Goal: Task Accomplishment & Management: Complete application form

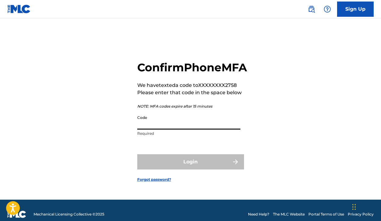
click at [167, 129] on input "Code" at bounding box center [188, 120] width 103 height 17
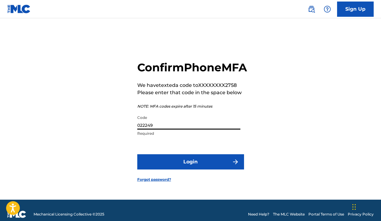
type input "022249"
click at [173, 170] on button "Login" at bounding box center [190, 161] width 107 height 15
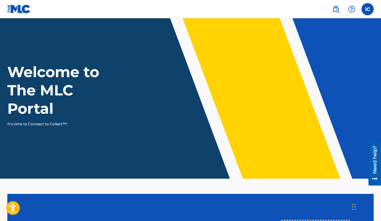
click at [369, 12] on label at bounding box center [368, 9] width 12 height 12
click at [368, 9] on input "IC [PERSON_NAME] [EMAIL_ADDRESS][DOMAIN_NAME] Notification Preferences Profile …" at bounding box center [368, 9] width 0 height 0
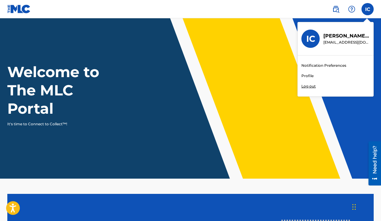
click at [341, 9] on link at bounding box center [336, 9] width 12 height 12
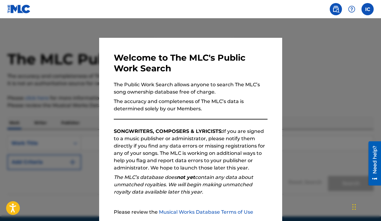
scroll to position [58, 0]
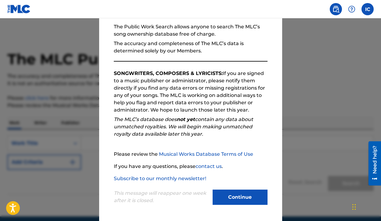
click at [247, 192] on button "Continue" at bounding box center [240, 197] width 55 height 15
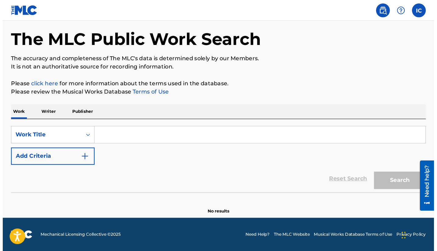
scroll to position [0, 0]
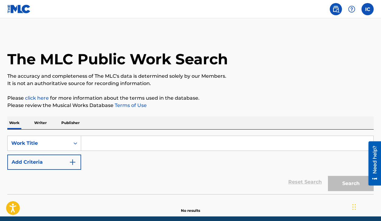
click at [354, 208] on div "Chat Widget" at bounding box center [366, 206] width 31 height 29
click at [335, 7] on img at bounding box center [335, 8] width 7 height 7
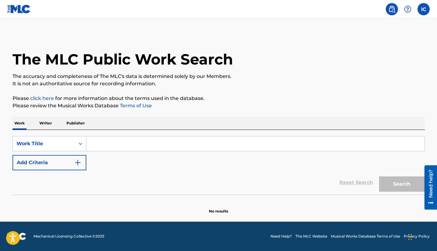
click at [27, 9] on img at bounding box center [19, 9] width 24 height 9
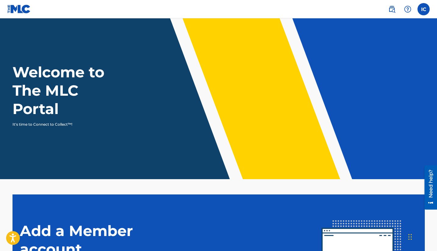
click at [299, 21] on header "Welcome to The MLC Portal It's time to Connect to Collect™!" at bounding box center [218, 98] width 437 height 161
click at [381, 11] on img at bounding box center [392, 8] width 7 height 7
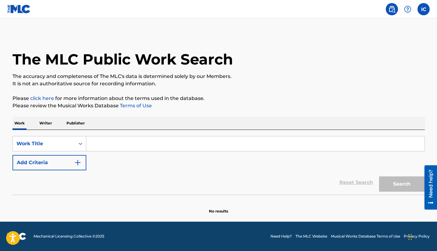
click at [381, 11] on label at bounding box center [424, 9] width 12 height 12
click at [381, 9] on input "IC [PERSON_NAME] [EMAIL_ADDRESS][DOMAIN_NAME] Notification Preferences Profile …" at bounding box center [424, 9] width 0 height 0
click at [18, 13] on img at bounding box center [19, 9] width 24 height 9
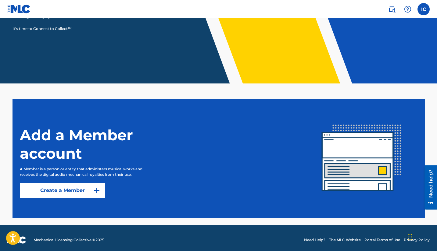
scroll to position [95, 0]
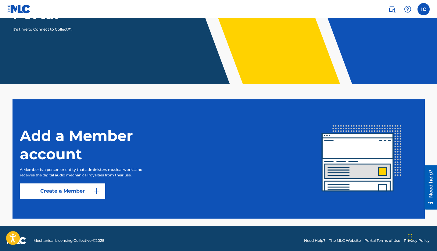
click at [84, 193] on link "Create a Member" at bounding box center [62, 190] width 85 height 15
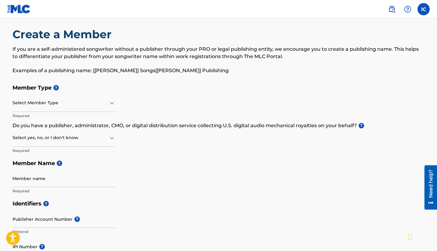
scroll to position [8, 0]
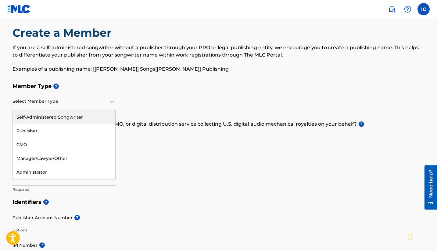
click at [88, 106] on div "Select Member Type" at bounding box center [64, 101] width 103 height 17
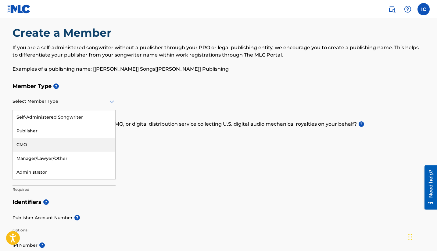
click at [131, 146] on div "Member Type ? CMO, 3 of 5. 5 results available. Use Up and Down to choose optio…" at bounding box center [219, 138] width 413 height 116
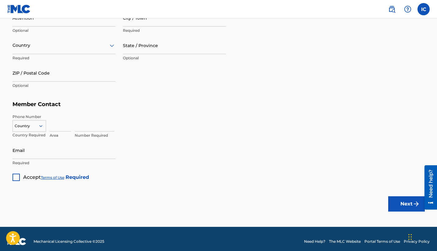
scroll to position [342, 0]
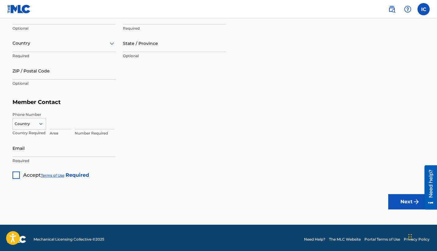
click at [22, 14] on link at bounding box center [19, 9] width 24 height 18
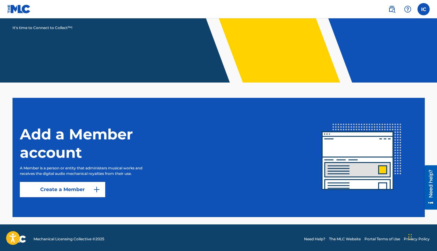
scroll to position [99, 0]
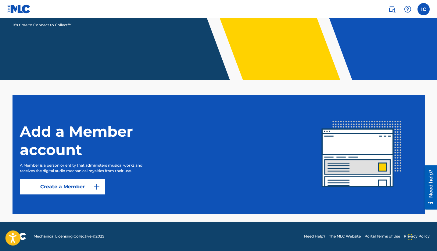
click at [13, 221] on icon "Open accessiBe: accessibility options, statement and help" at bounding box center [12, 239] width 7 height 8
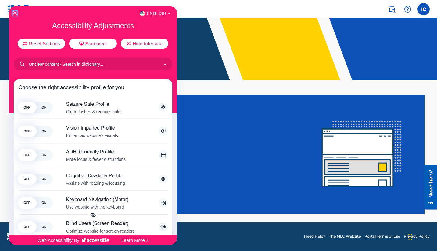
click at [13, 12] on icon "Close Accessibility Interface" at bounding box center [15, 13] width 4 height 4
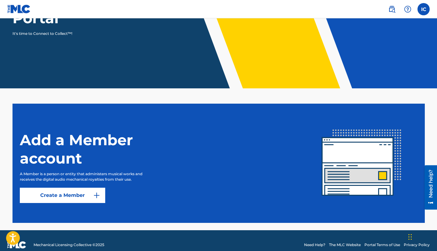
scroll to position [90, 0]
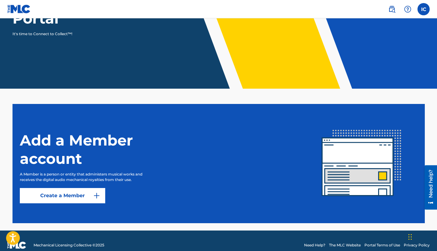
click at [381, 221] on div "Chat Widget" at bounding box center [422, 235] width 31 height 29
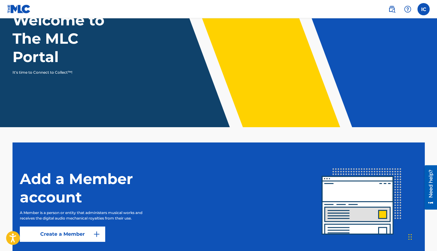
scroll to position [48, 0]
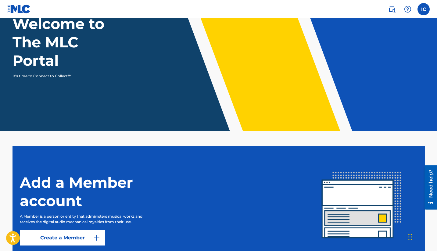
click at [381, 221] on div "Chat Widget" at bounding box center [422, 235] width 31 height 29
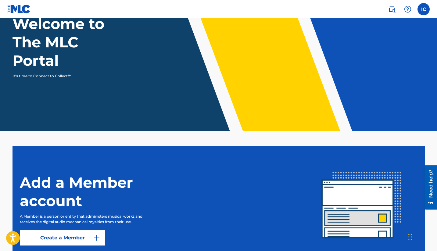
click at [381, 221] on div "Chat Widget" at bounding box center [422, 235] width 31 height 29
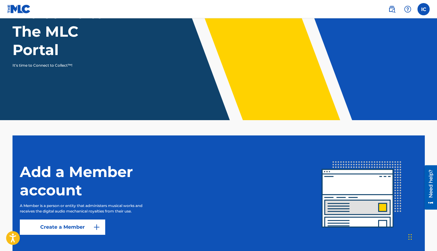
scroll to position [61, 0]
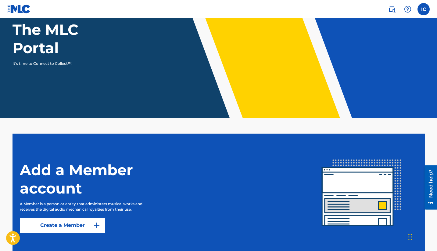
click at [381, 189] on div "Need help?" at bounding box center [431, 183] width 8 height 28
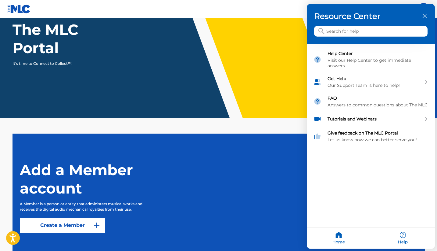
click at [335, 34] on input "Search for help" at bounding box center [371, 31] width 114 height 11
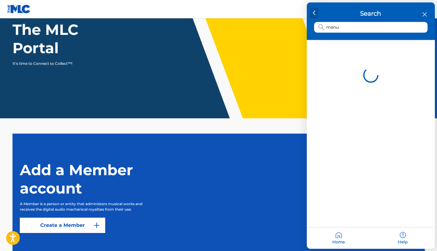
type input "menu"
click at [316, 14] on div at bounding box center [314, 13] width 9 height 11
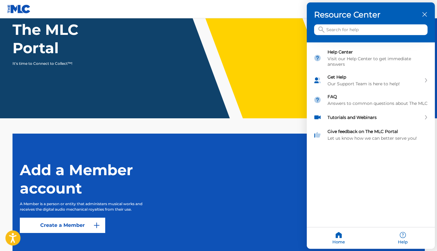
click at [12, 221] on icon "Open accessiBe: accessibility options, statement and help" at bounding box center [12, 239] width 7 height 8
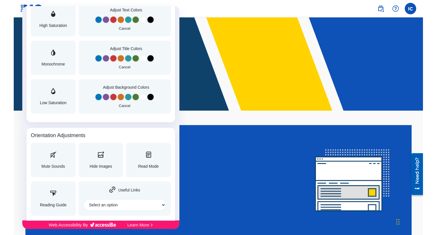
scroll to position [619, 0]
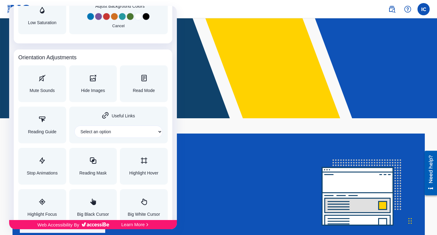
click at [187, 3] on div at bounding box center [218, 117] width 437 height 235
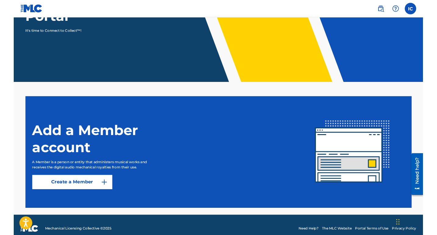
scroll to position [99, 0]
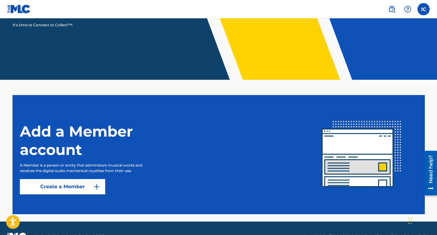
click at [381, 8] on img at bounding box center [392, 8] width 7 height 7
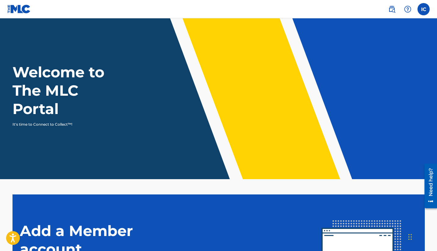
scroll to position [99, 0]
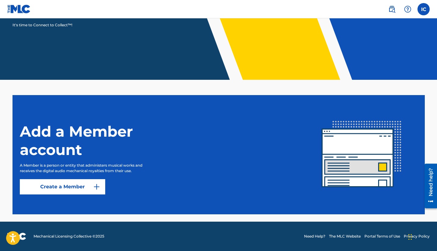
click at [381, 13] on link at bounding box center [392, 9] width 12 height 12
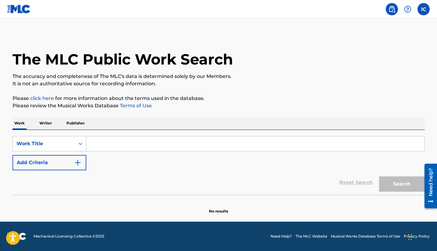
click at [381, 12] on label at bounding box center [424, 9] width 12 height 12
click at [381, 9] on input "IC [PERSON_NAME] [EMAIL_ADDRESS][DOMAIN_NAME] Notification Preferences Profile …" at bounding box center [424, 9] width 0 height 0
click at [363, 78] on link "Profile" at bounding box center [364, 75] width 12 height 5
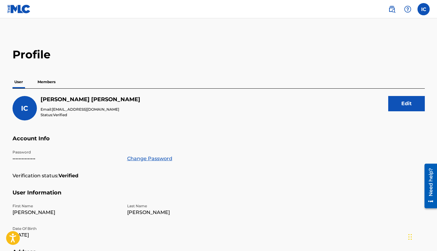
click at [49, 80] on p "Members" at bounding box center [47, 81] width 22 height 13
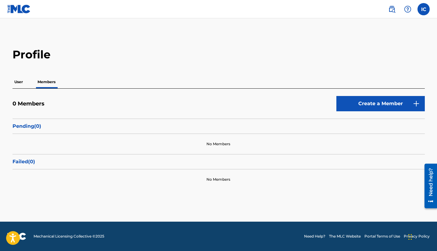
click at [22, 79] on p "User" at bounding box center [19, 81] width 12 height 13
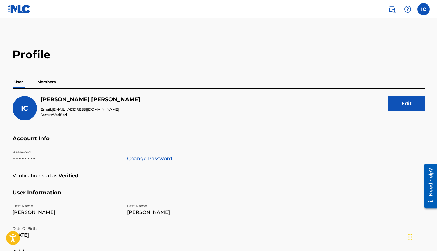
click at [42, 85] on p "Members" at bounding box center [47, 81] width 22 height 13
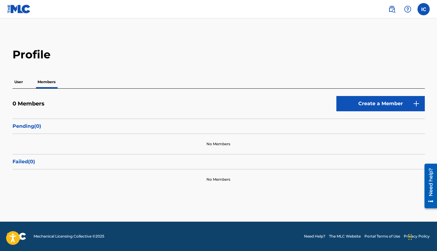
click at [18, 10] on img at bounding box center [19, 9] width 24 height 9
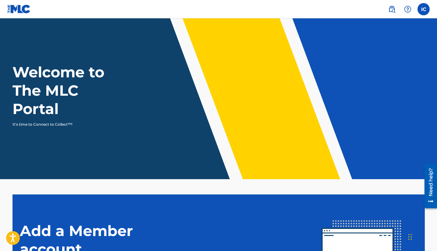
click at [42, 68] on h1 "Welcome to The MLC Portal" at bounding box center [70, 90] width 114 height 55
click at [58, 118] on div "Welcome to The MLC Portal It's time to Connect to Collect™!" at bounding box center [218, 95] width 427 height 64
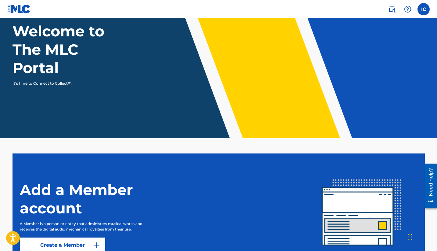
scroll to position [99, 0]
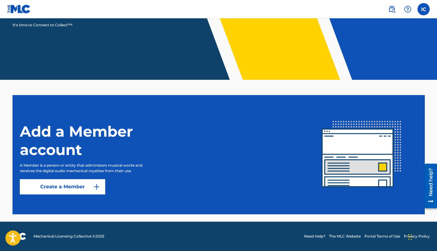
click at [16, 221] on icon "Open accessiBe: accessibility options, statement and help" at bounding box center [12, 238] width 7 height 10
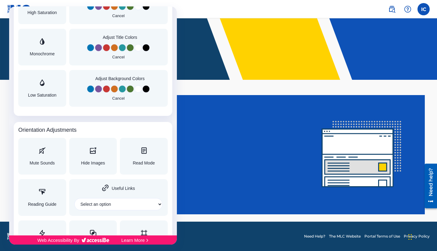
scroll to position [619, 0]
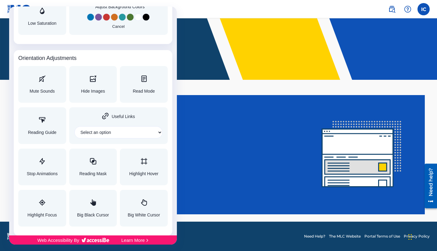
click at [207, 83] on div at bounding box center [218, 125] width 437 height 251
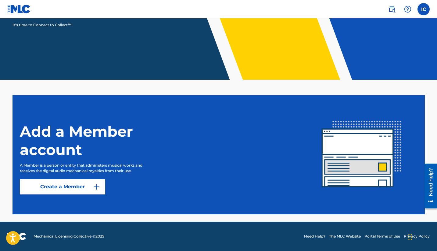
scroll to position [0, 0]
click at [89, 189] on link "Create a Member" at bounding box center [62, 186] width 85 height 15
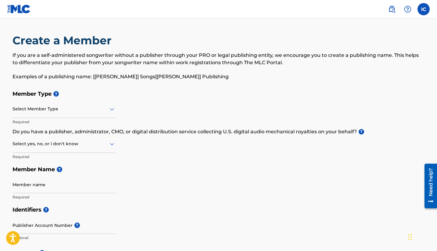
click at [102, 110] on div at bounding box center [64, 109] width 103 height 8
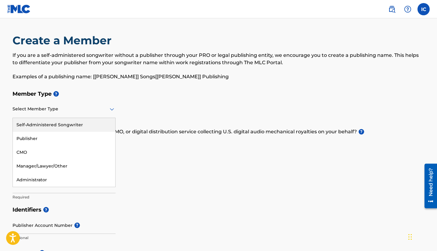
click at [84, 127] on div "Self-Administered Songwriter" at bounding box center [64, 125] width 103 height 14
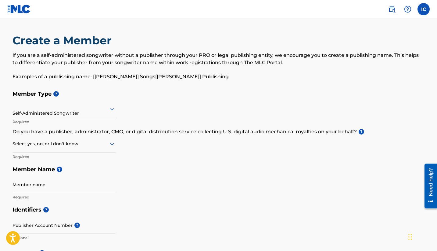
click at [100, 144] on div at bounding box center [64, 144] width 103 height 8
click at [89, 155] on div "Yes" at bounding box center [64, 160] width 103 height 14
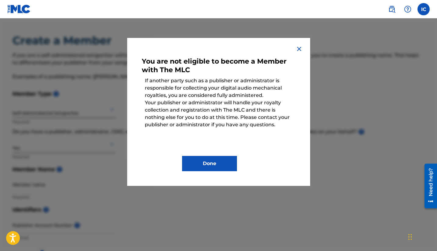
click at [299, 46] on img at bounding box center [299, 48] width 7 height 7
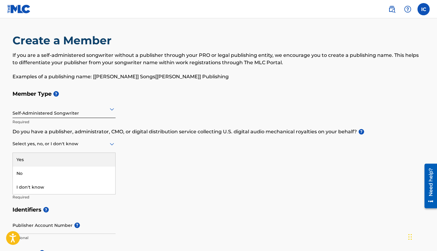
click at [95, 143] on div at bounding box center [64, 144] width 103 height 8
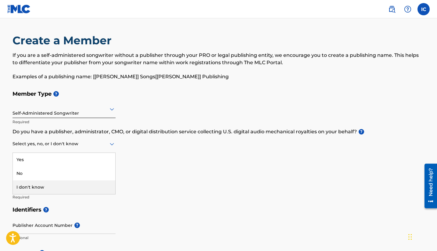
click at [77, 185] on div "I don't know" at bounding box center [64, 187] width 103 height 14
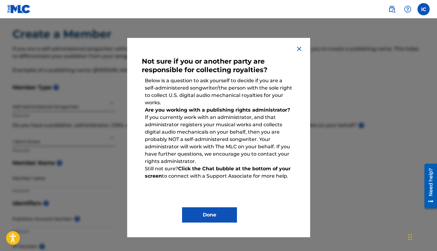
scroll to position [11, 0]
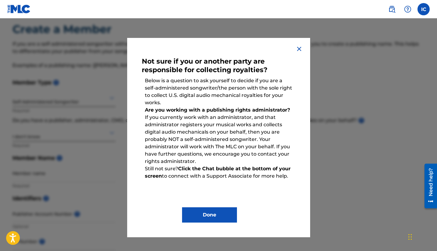
click at [216, 214] on button "Done" at bounding box center [209, 214] width 55 height 15
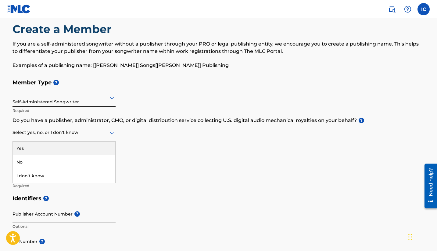
click at [112, 133] on icon at bounding box center [112, 133] width 4 height 2
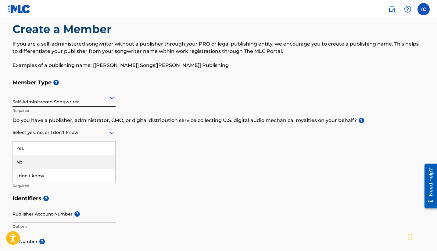
click at [81, 160] on div "No" at bounding box center [64, 162] width 103 height 14
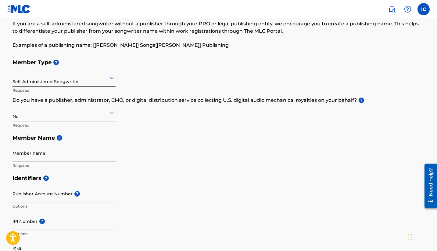
scroll to position [36, 0]
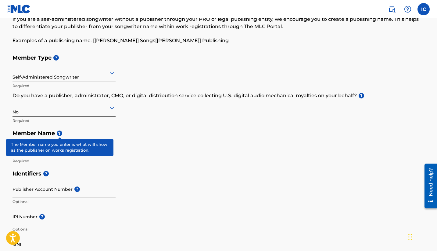
click at [60, 134] on span "?" at bounding box center [59, 132] width 5 height 5
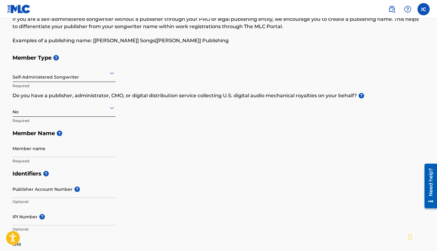
click at [68, 150] on input "Member name" at bounding box center [64, 148] width 103 height 17
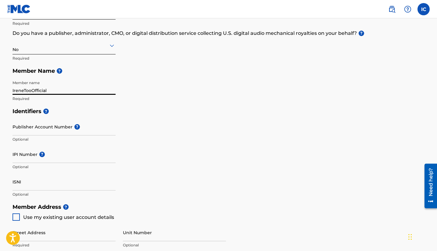
scroll to position [99, 0]
type input "IreneTooOfficial"
click at [92, 129] on input "Publisher Account Number ?" at bounding box center [64, 126] width 103 height 17
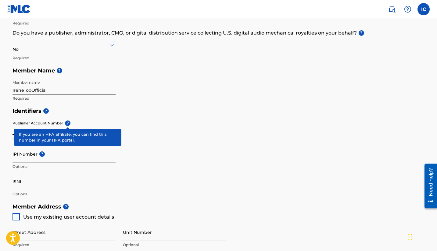
click at [70, 125] on div "Publisher Account Number ? Optional" at bounding box center [64, 131] width 103 height 27
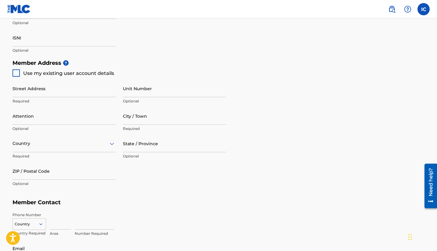
scroll to position [222, 0]
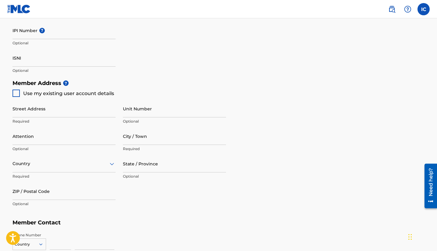
click at [36, 112] on input "Street Address" at bounding box center [64, 108] width 103 height 17
type input "[STREET_ADDRESS]"
click at [123, 113] on input "Unit Number" at bounding box center [174, 108] width 103 height 17
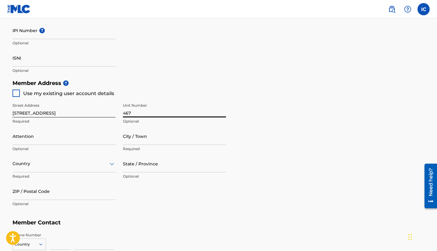
type input "467"
click at [77, 142] on input "Attention" at bounding box center [64, 135] width 103 height 17
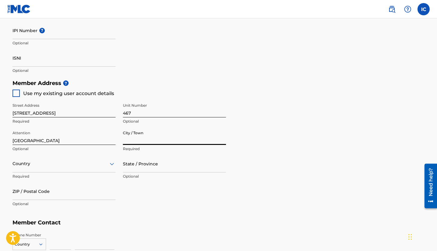
click at [136, 142] on input "City / Town" at bounding box center [174, 135] width 103 height 17
drag, startPoint x: 63, startPoint y: 137, endPoint x: 1, endPoint y: 137, distance: 62.0
click at [1, 137] on main "Create a Member If you are a self-administered songwriter without a publisher t…" at bounding box center [218, 70] width 437 height 548
click at [53, 140] on input "[GEOGRAPHIC_DATA]" at bounding box center [64, 135] width 103 height 17
type input "a"
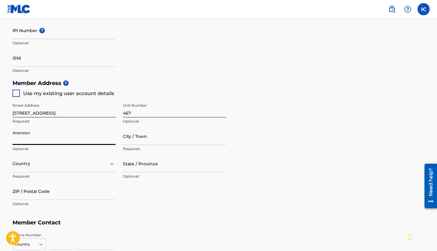
click at [140, 138] on input "City / Town" at bounding box center [174, 135] width 103 height 17
type input "[GEOGRAPHIC_DATA]"
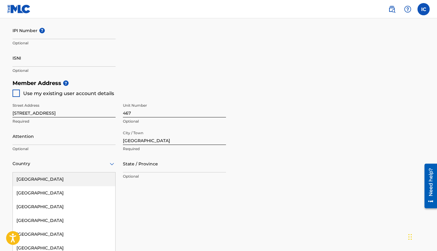
click at [79, 161] on div "[GEOGRAPHIC_DATA], 1 of 223. 223 results available. Use Up and Down to choose o…" at bounding box center [64, 163] width 103 height 17
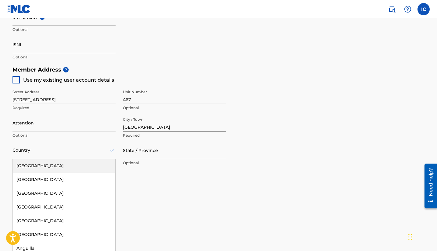
click at [74, 168] on div "[GEOGRAPHIC_DATA]" at bounding box center [64, 166] width 103 height 14
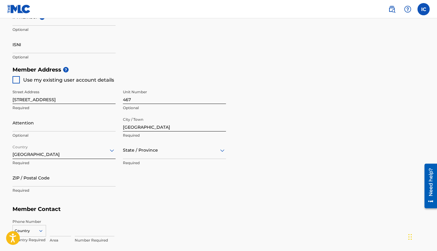
click at [147, 151] on div at bounding box center [174, 150] width 103 height 8
type input "fl"
click at [74, 179] on input "ZIP / Postal Code" at bounding box center [64, 177] width 103 height 17
type input "32714"
click at [162, 198] on div "Street Address [STREET_ADDRESS] Optional Attention Optional City / Town [GEOGRA…" at bounding box center [120, 141] width 214 height 116
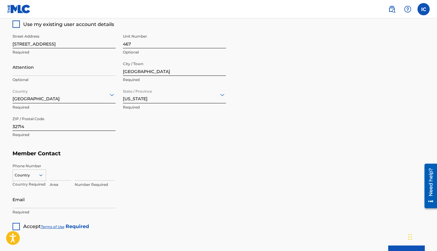
scroll to position [345, 0]
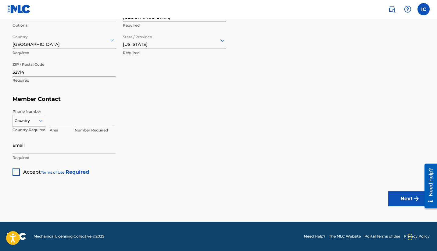
click at [43, 121] on icon at bounding box center [40, 120] width 5 height 5
click at [38, 130] on div "US, [GEOGRAPHIC_DATA] +1" at bounding box center [29, 136] width 33 height 24
click at [57, 123] on input at bounding box center [60, 117] width 21 height 17
type input "954"
click at [99, 122] on input at bounding box center [95, 117] width 40 height 17
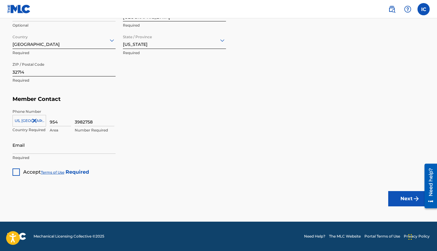
type input "3982758"
click at [72, 146] on input "Email" at bounding box center [64, 144] width 103 height 17
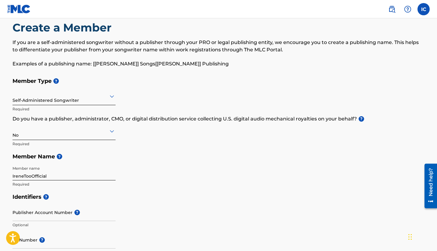
scroll to position [0, 0]
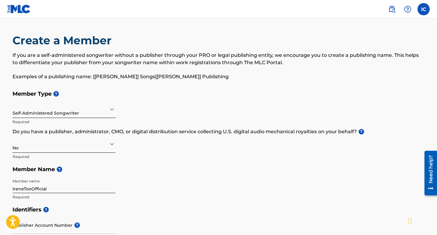
type input "[EMAIL_ADDRESS][DOMAIN_NAME]"
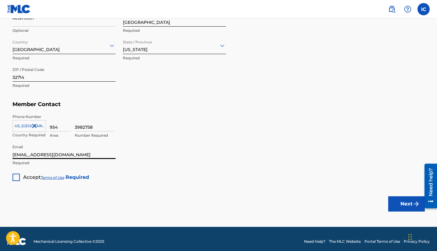
scroll to position [345, 0]
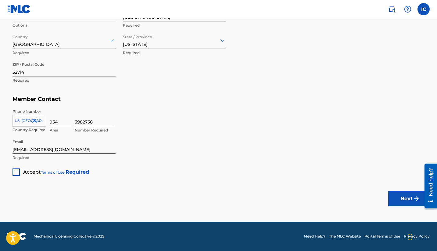
click at [15, 173] on div at bounding box center [16, 171] width 7 height 7
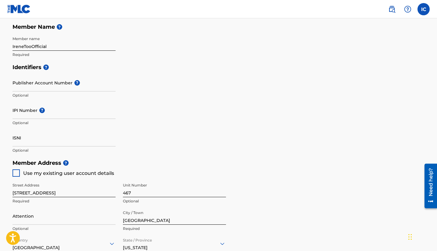
scroll to position [146, 0]
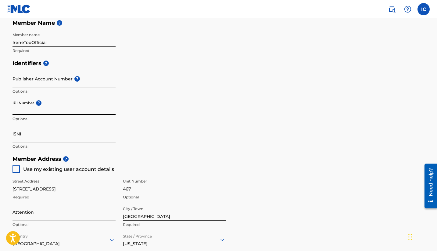
click at [82, 110] on input "IPI Number ?" at bounding box center [64, 105] width 103 height 17
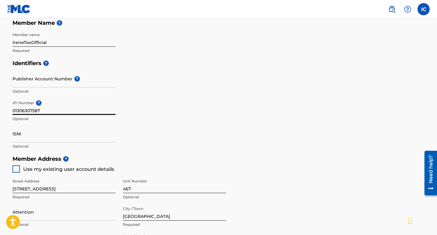
type input "01306307587"
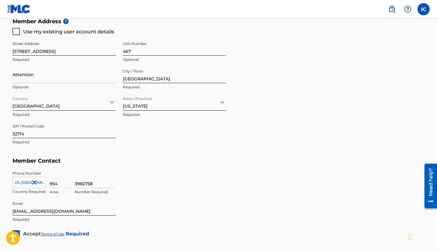
scroll to position [345, 0]
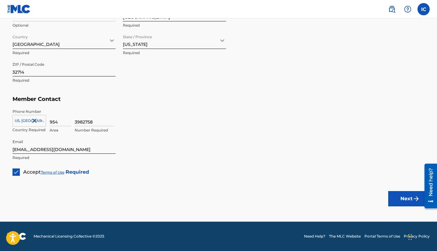
click at [381, 202] on button "Next" at bounding box center [407, 198] width 37 height 15
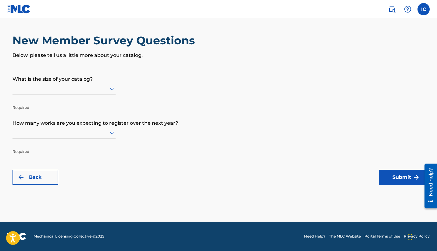
click at [110, 91] on icon at bounding box center [111, 88] width 7 height 7
click at [154, 105] on form "What is the size of your catalog? Required How many works are you expecting to …" at bounding box center [219, 125] width 413 height 118
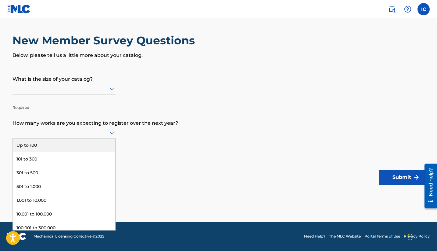
click at [114, 133] on icon at bounding box center [111, 132] width 7 height 7
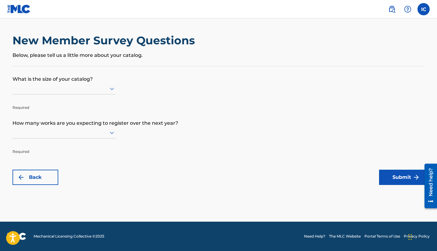
click at [196, 157] on form "What is the size of your catalog? Required How many works are you expecting to …" at bounding box center [219, 125] width 413 height 118
click at [53, 178] on button "Back" at bounding box center [36, 176] width 46 height 15
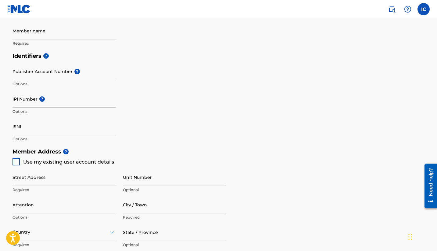
scroll to position [148, 0]
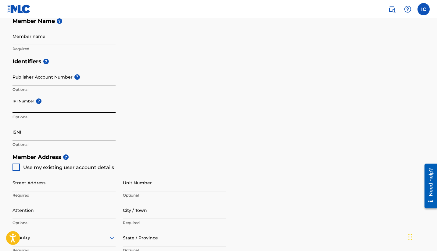
click at [60, 109] on input "IPI Number ?" at bounding box center [64, 104] width 103 height 17
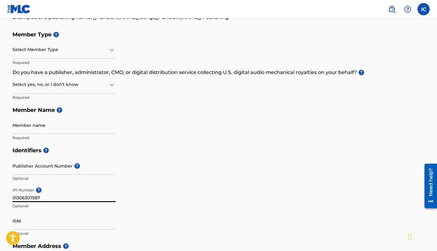
scroll to position [0, 0]
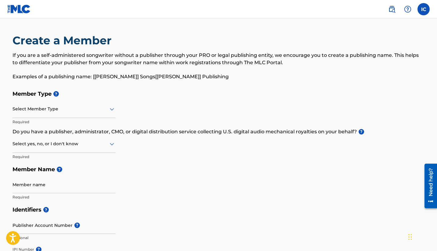
type input "01306307587"
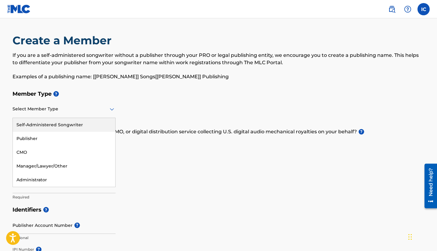
click at [110, 108] on icon at bounding box center [112, 109] width 4 height 2
click at [96, 126] on div "Self-Administered Songwriter" at bounding box center [64, 125] width 103 height 14
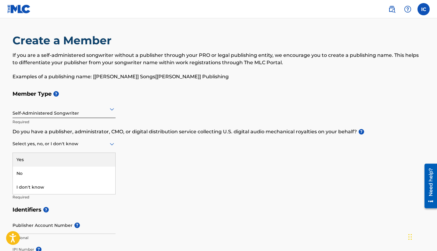
click at [89, 141] on div at bounding box center [64, 144] width 103 height 8
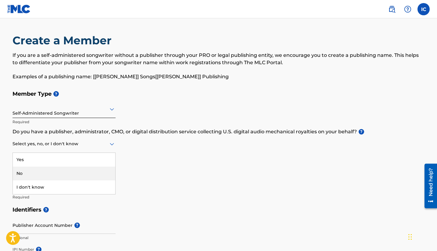
click at [84, 169] on div "No" at bounding box center [64, 173] width 103 height 14
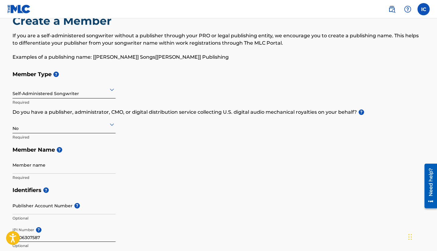
scroll to position [24, 0]
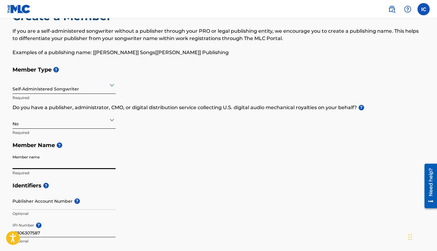
click at [73, 165] on input "Member name" at bounding box center [64, 159] width 103 height 17
type input "IreneTooOfficial"
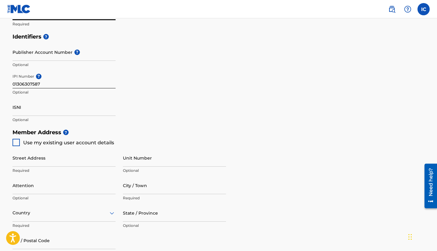
scroll to position [204, 0]
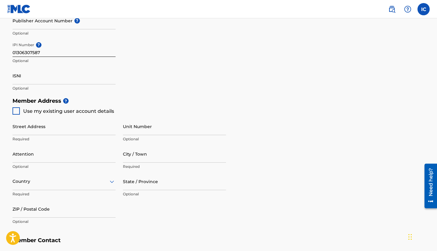
click at [56, 131] on input "Street Address" at bounding box center [64, 126] width 103 height 17
type input "[STREET_ADDRESS]"
click at [147, 131] on input "Unit Number" at bounding box center [174, 126] width 103 height 17
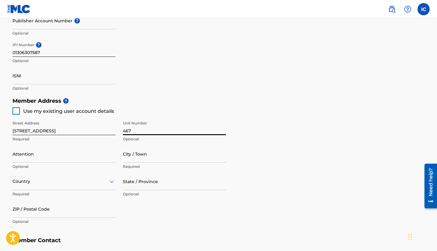
type input "467"
click at [132, 157] on input "City / Town" at bounding box center [174, 153] width 103 height 17
type input "[GEOGRAPHIC_DATA]"
click at [65, 159] on input "Attention" at bounding box center [64, 153] width 103 height 17
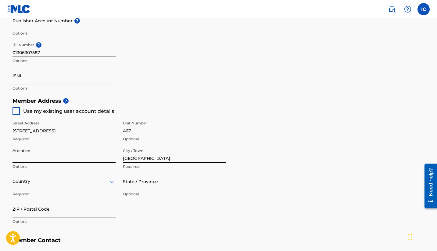
click at [51, 180] on div "Country" at bounding box center [64, 180] width 103 height 17
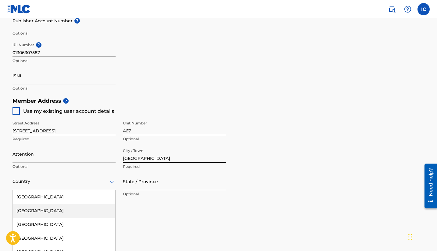
scroll to position [235, 0]
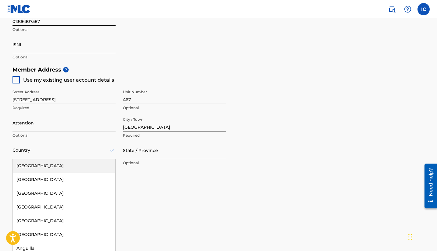
click at [51, 169] on div "[GEOGRAPHIC_DATA]" at bounding box center [64, 166] width 103 height 14
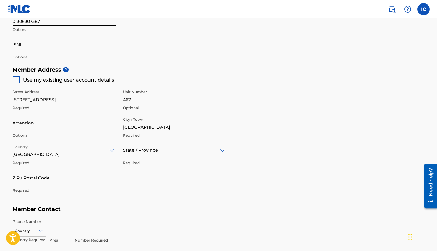
click at [135, 151] on div at bounding box center [174, 150] width 103 height 8
type input "FL"
click at [155, 164] on div "[US_STATE]" at bounding box center [174, 166] width 103 height 14
click at [69, 183] on input "ZIP / Postal Code" at bounding box center [64, 177] width 103 height 17
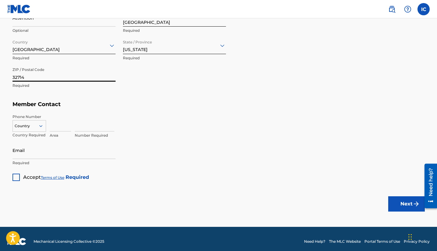
scroll to position [340, 0]
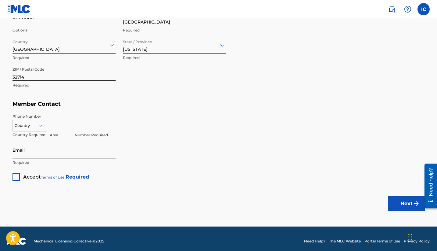
type input "32714"
click at [36, 122] on div at bounding box center [29, 125] width 33 height 7
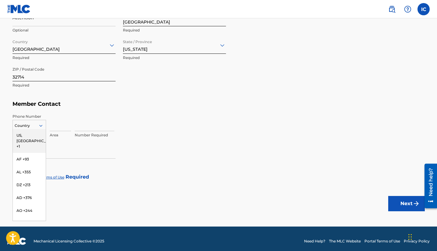
click at [34, 135] on div "US, [GEOGRAPHIC_DATA] +1" at bounding box center [29, 141] width 33 height 24
click at [55, 126] on input at bounding box center [60, 122] width 21 height 17
type input "954"
click at [98, 127] on input at bounding box center [95, 122] width 40 height 17
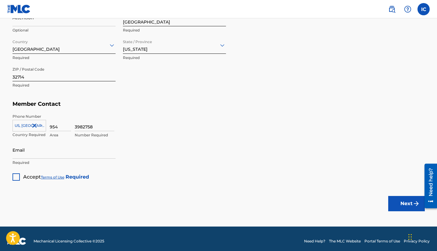
type input "3982758"
click at [72, 150] on input "Email" at bounding box center [64, 149] width 103 height 17
type input "[EMAIL_ADDRESS][DOMAIN_NAME]"
click at [17, 177] on div at bounding box center [16, 176] width 7 height 7
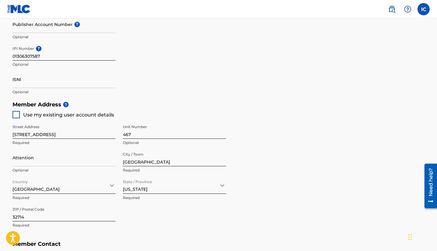
scroll to position [345, 0]
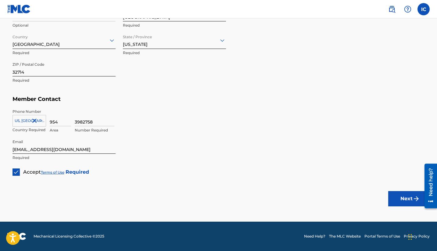
click at [381, 202] on button "Next" at bounding box center [407, 198] width 37 height 15
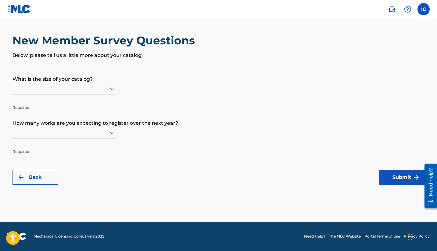
click at [110, 87] on icon at bounding box center [111, 88] width 7 height 7
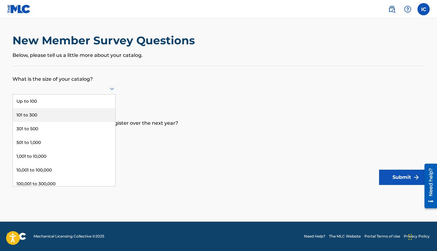
click at [93, 113] on div "101 to 300" at bounding box center [64, 115] width 103 height 14
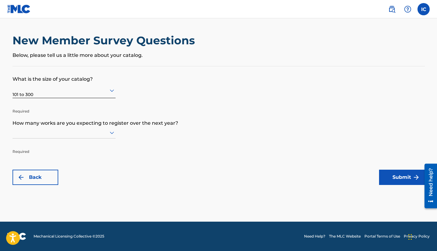
click at [70, 133] on div at bounding box center [64, 133] width 103 height 8
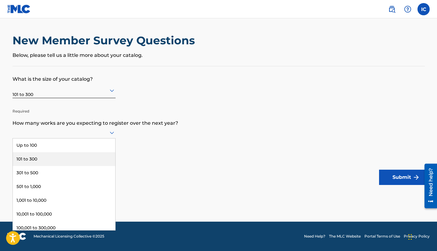
click at [61, 156] on div "101 to 300" at bounding box center [64, 159] width 103 height 14
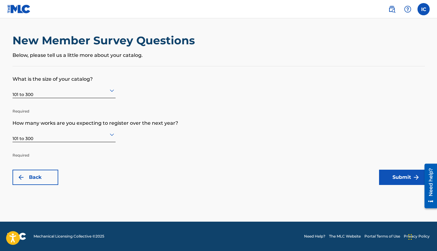
click at [381, 176] on button "Submit" at bounding box center [402, 176] width 46 height 15
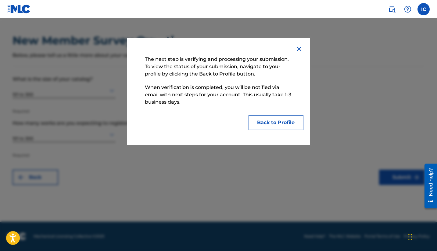
click at [267, 123] on button "Back to Profile" at bounding box center [276, 122] width 55 height 15
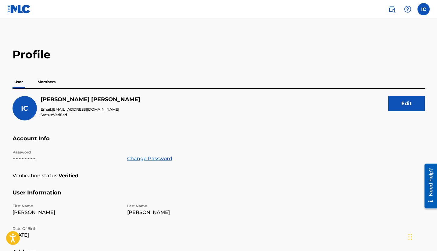
click at [48, 82] on p "Members" at bounding box center [47, 81] width 22 height 13
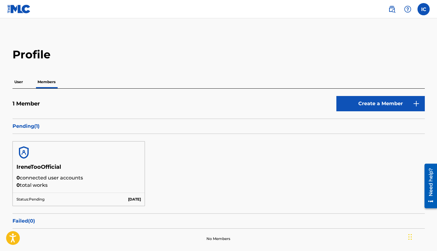
scroll to position [13, 0]
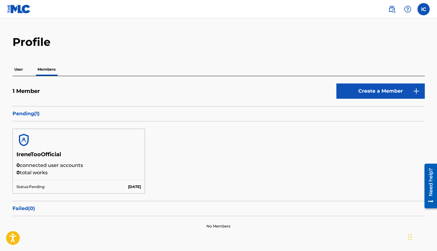
click at [22, 12] on img at bounding box center [19, 9] width 24 height 9
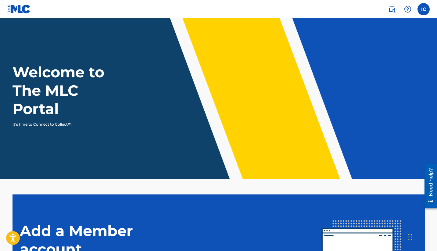
click at [381, 13] on label at bounding box center [424, 9] width 12 height 12
click at [381, 9] on input "IC [PERSON_NAME] [EMAIL_ADDRESS][DOMAIN_NAME] Notification Preferences Profile …" at bounding box center [424, 9] width 0 height 0
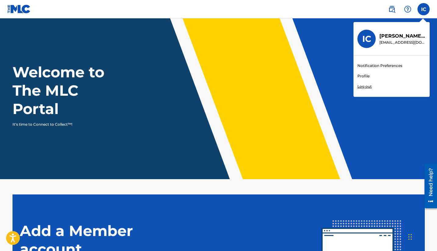
click at [365, 74] on link "Profile" at bounding box center [364, 75] width 12 height 5
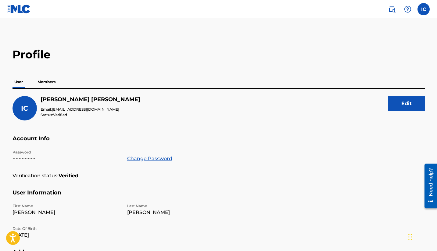
click at [49, 82] on p "Members" at bounding box center [47, 81] width 22 height 13
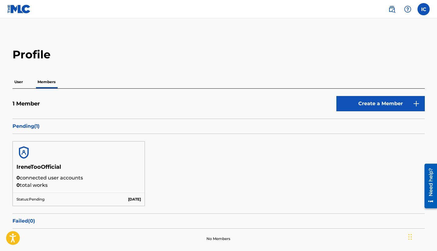
click at [16, 5] on img at bounding box center [19, 9] width 24 height 9
